Goal: Task Accomplishment & Management: Manage account settings

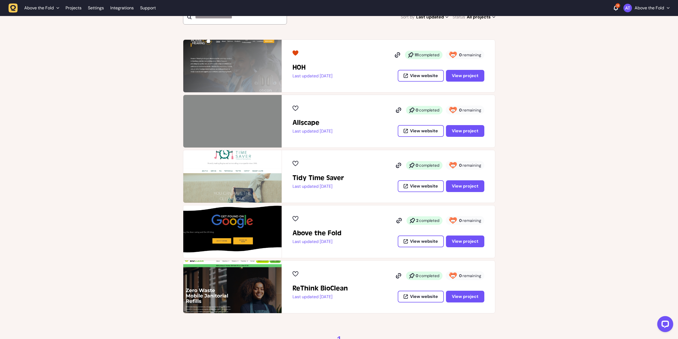
scroll to position [114, 0]
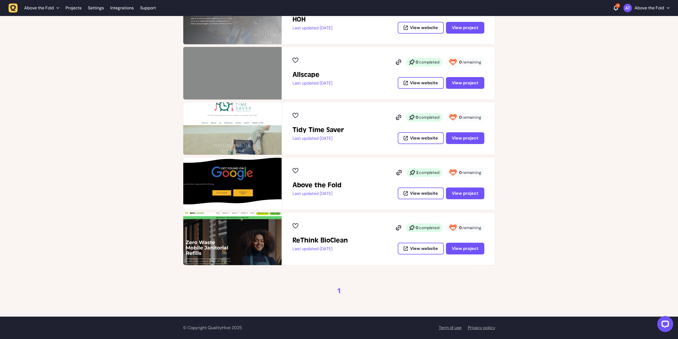
click at [372, 177] on div "Above the Fold Last updated [DATE] 2 completed 0 remaining View website View pr…" at bounding box center [389, 183] width 192 height 31
click at [472, 193] on span "View project" at bounding box center [465, 193] width 27 height 6
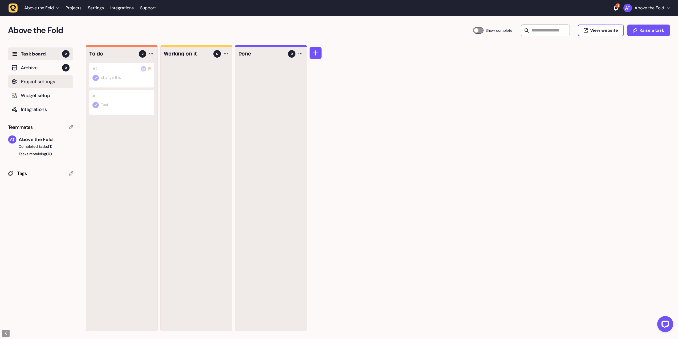
click at [40, 79] on span "Project settings" at bounding box center [45, 81] width 49 height 7
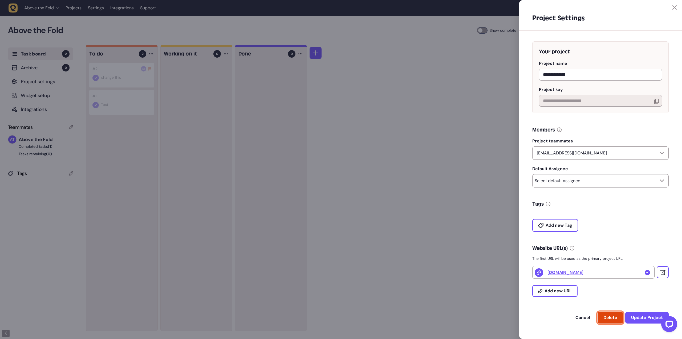
click at [612, 318] on span "Delete" at bounding box center [611, 317] width 14 height 6
